Goal: Check status: Check status

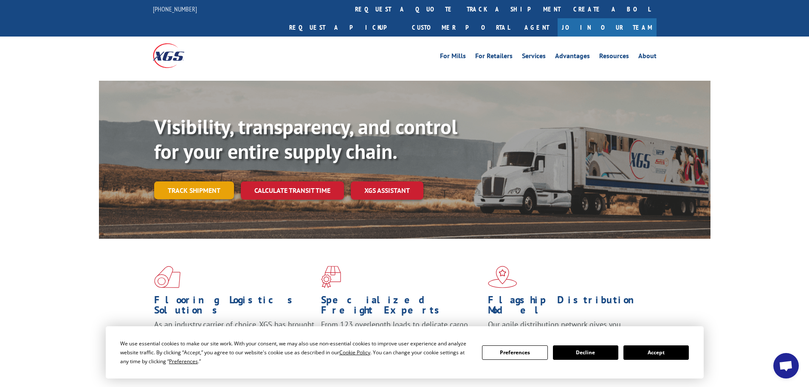
click at [203, 181] on link "Track shipment" at bounding box center [194, 190] width 80 height 18
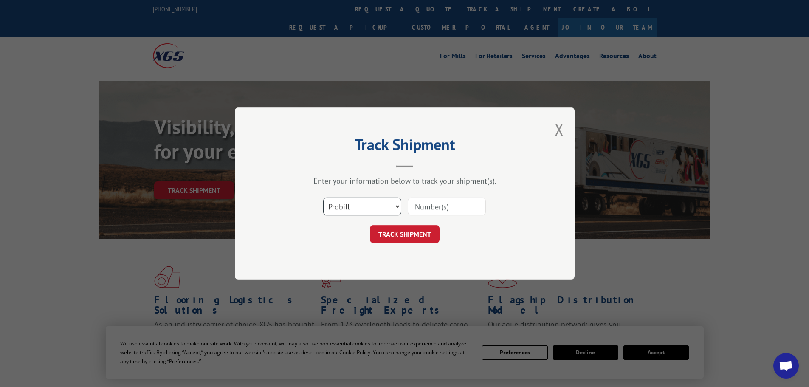
click at [347, 203] on select "Select category... Probill BOL PO" at bounding box center [362, 207] width 78 height 18
select select "po"
click at [323, 198] on select "Select category... Probill BOL PO" at bounding box center [362, 207] width 78 height 18
paste input "81503991"
type input "81503991"
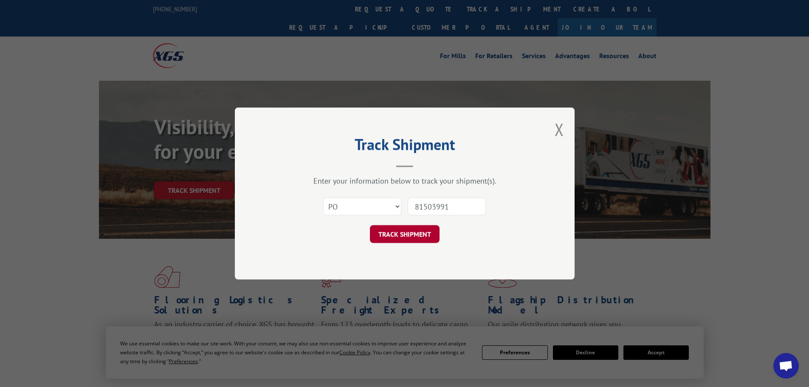
click at [401, 239] on button "TRACK SHIPMENT" at bounding box center [405, 234] width 70 height 18
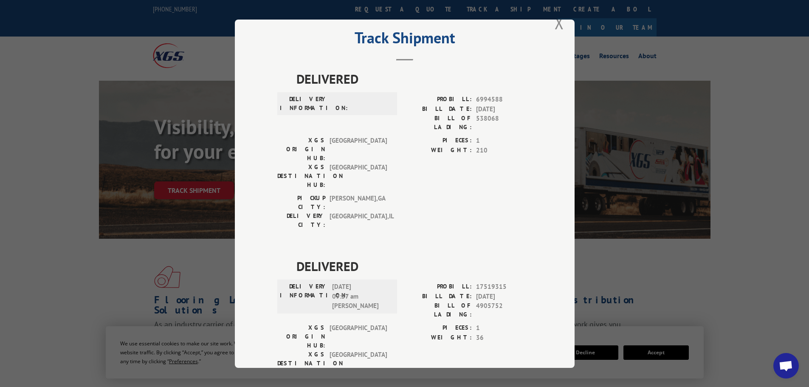
scroll to position [51, 0]
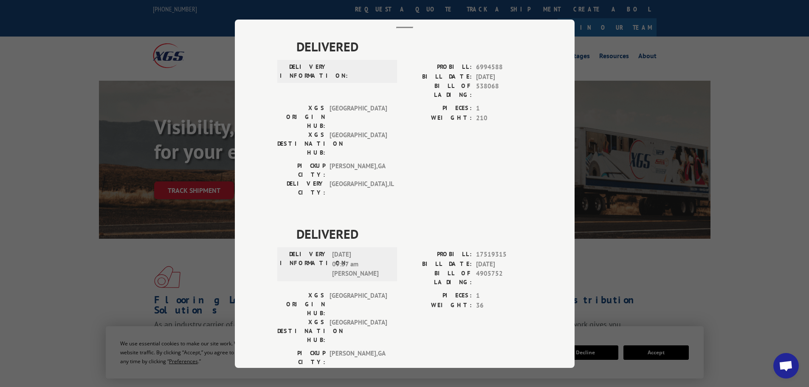
click at [762, 61] on div "Track Shipment DELIVERED DELIVERY INFORMATION: PROBILL: 6994588 BILL DATE: [DAT…" at bounding box center [404, 193] width 809 height 387
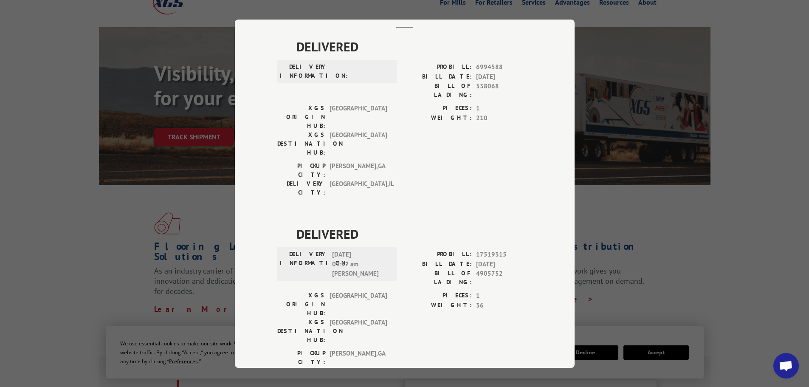
scroll to position [56, 0]
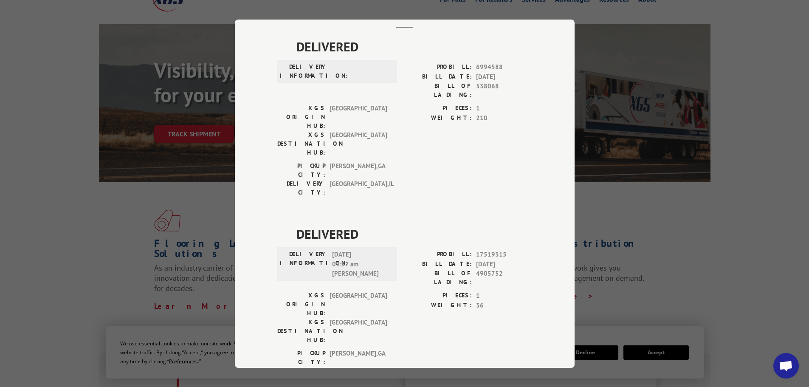
click at [649, 242] on div "Track Shipment DELIVERED DELIVERY INFORMATION: PROBILL: 6994588 BILL DATE: [DAT…" at bounding box center [404, 193] width 809 height 387
click at [515, 349] on div "PICKUP CITY: [GEOGRAPHIC_DATA] , [GEOGRAPHIC_DATA]: [GEOGRAPHIC_DATA] , [GEOGRA…" at bounding box center [404, 369] width 255 height 40
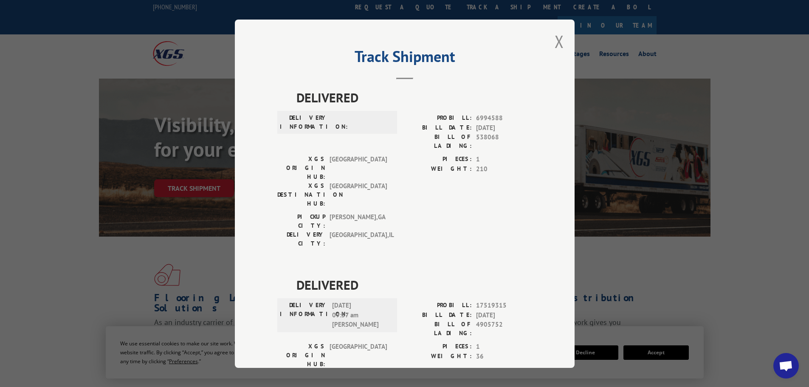
scroll to position [0, 0]
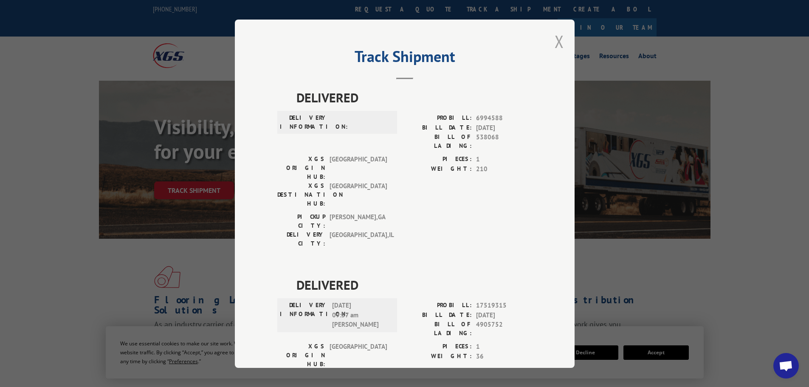
click at [558, 48] on button "Close modal" at bounding box center [559, 41] width 9 height 23
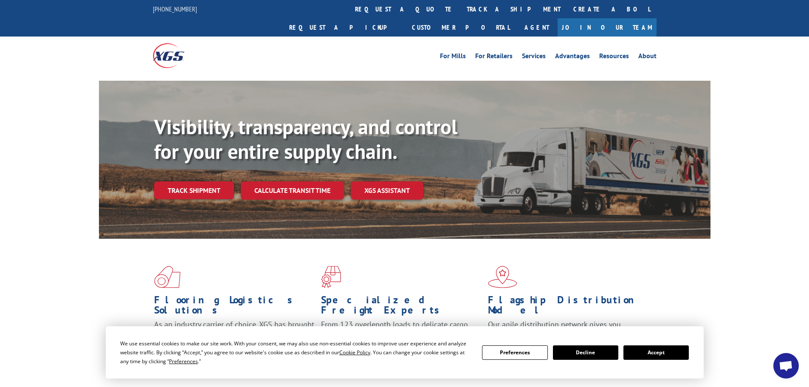
click at [644, 355] on button "Accept" at bounding box center [656, 352] width 65 height 14
